Goal: Task Accomplishment & Management: Manage account settings

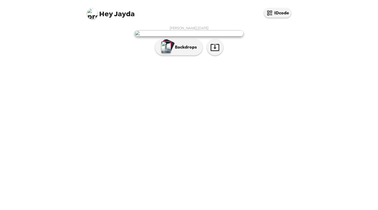
click at [331, 129] on div "Hey [PERSON_NAME] IDcode [PERSON_NAME] , [DATE] Backdrops" at bounding box center [189, 105] width 378 height 210
click at [183, 50] on p "Backdrops" at bounding box center [184, 47] width 25 height 7
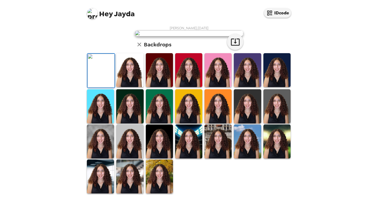
scroll to position [119, 0]
click at [122, 144] on img at bounding box center [129, 142] width 27 height 34
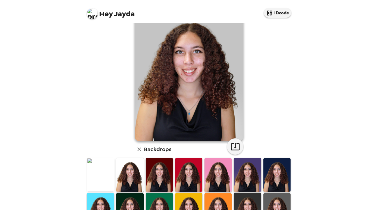
scroll to position [37, 0]
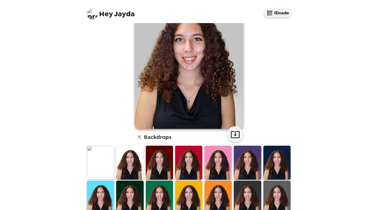
click at [257, 165] on img at bounding box center [247, 163] width 27 height 34
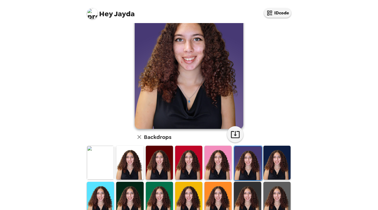
scroll to position [0, 0]
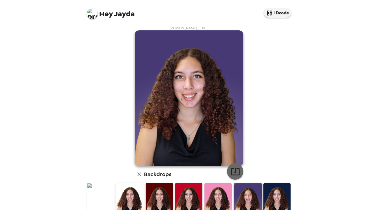
click at [230, 175] on icon "button" at bounding box center [235, 172] width 10 height 10
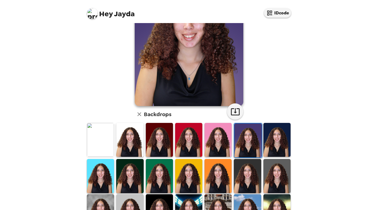
scroll to position [61, 0]
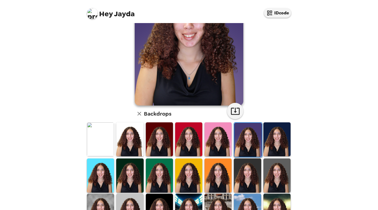
drag, startPoint x: 268, startPoint y: 143, endPoint x: 267, endPoint y: 134, distance: 8.8
click at [267, 134] on img at bounding box center [276, 139] width 27 height 34
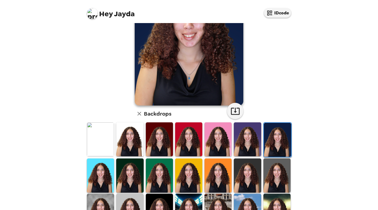
click at [265, 135] on img at bounding box center [277, 140] width 27 height 34
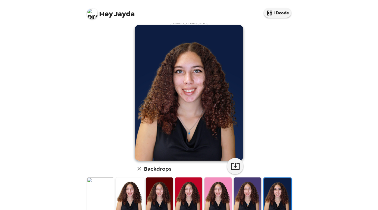
scroll to position [119, 0]
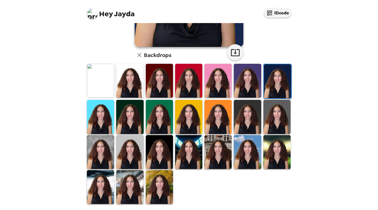
click at [250, 146] on img at bounding box center [247, 152] width 27 height 34
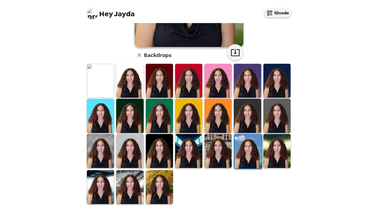
click at [150, 187] on img at bounding box center [159, 187] width 27 height 34
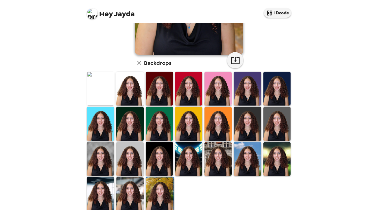
scroll to position [113, 0]
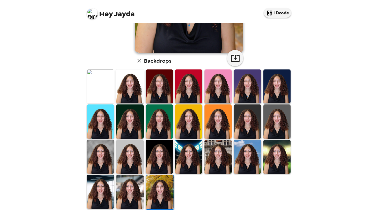
click at [131, 191] on img at bounding box center [129, 192] width 27 height 34
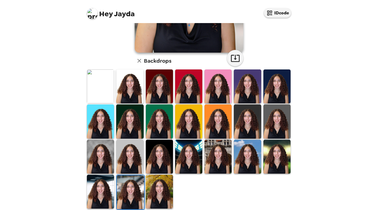
click at [137, 154] on img at bounding box center [129, 157] width 27 height 34
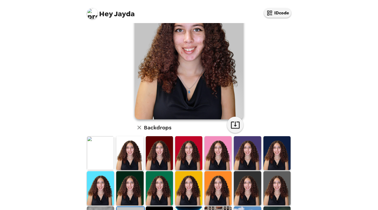
scroll to position [0, 0]
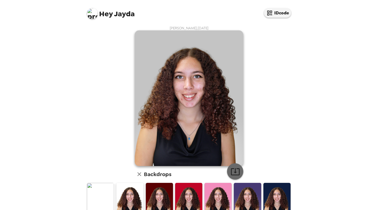
click at [233, 178] on button "button" at bounding box center [235, 171] width 16 height 16
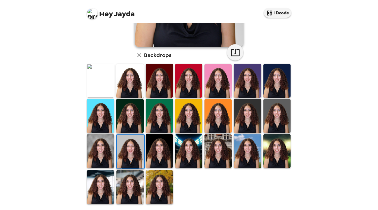
click at [156, 86] on img at bounding box center [159, 81] width 27 height 34
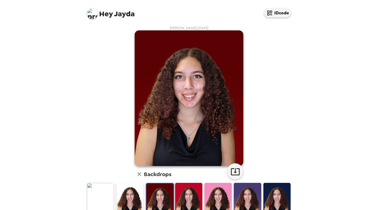
scroll to position [55, 0]
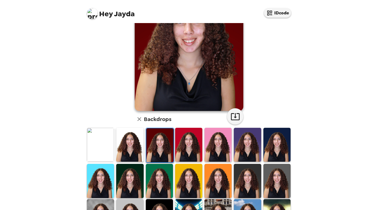
click at [106, 139] on img at bounding box center [100, 145] width 27 height 34
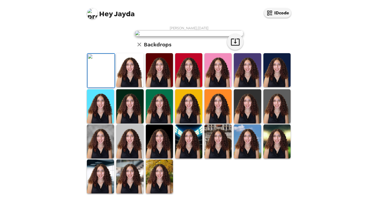
click at [128, 87] on img at bounding box center [129, 70] width 27 height 34
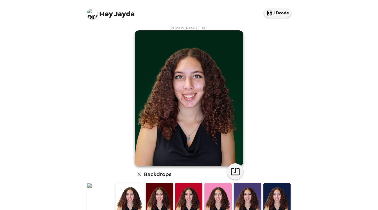
scroll to position [5, 0]
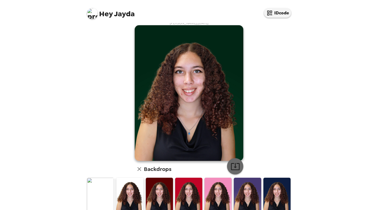
click at [230, 162] on button "button" at bounding box center [235, 166] width 16 height 16
